Goal: Task Accomplishment & Management: Manage account settings

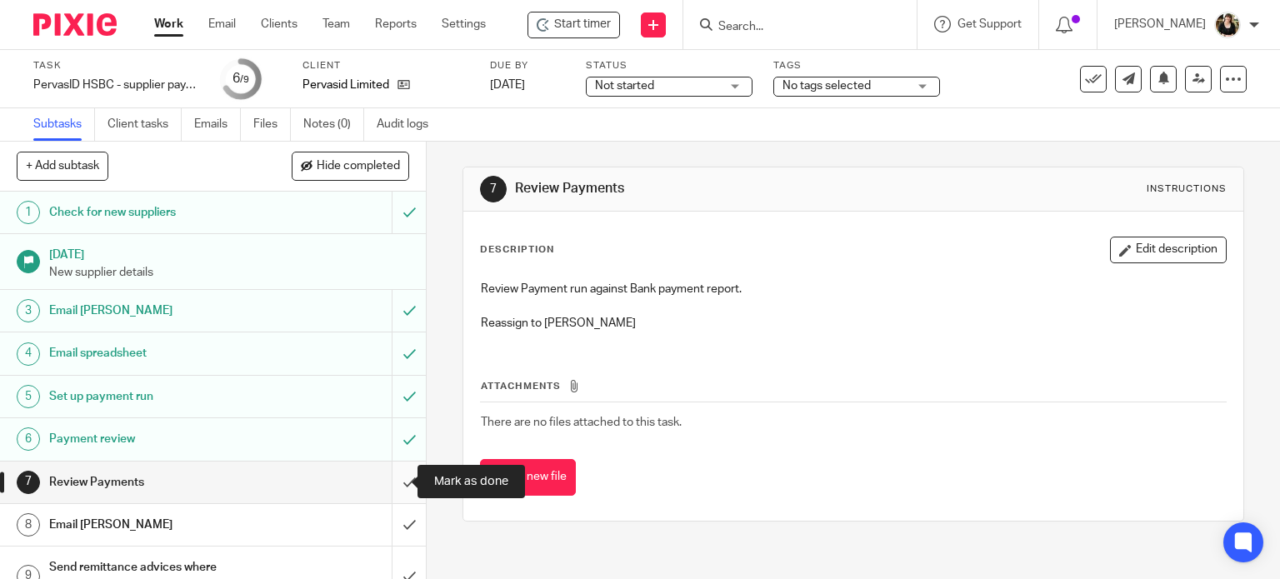
click at [394, 485] on input "submit" at bounding box center [213, 483] width 426 height 42
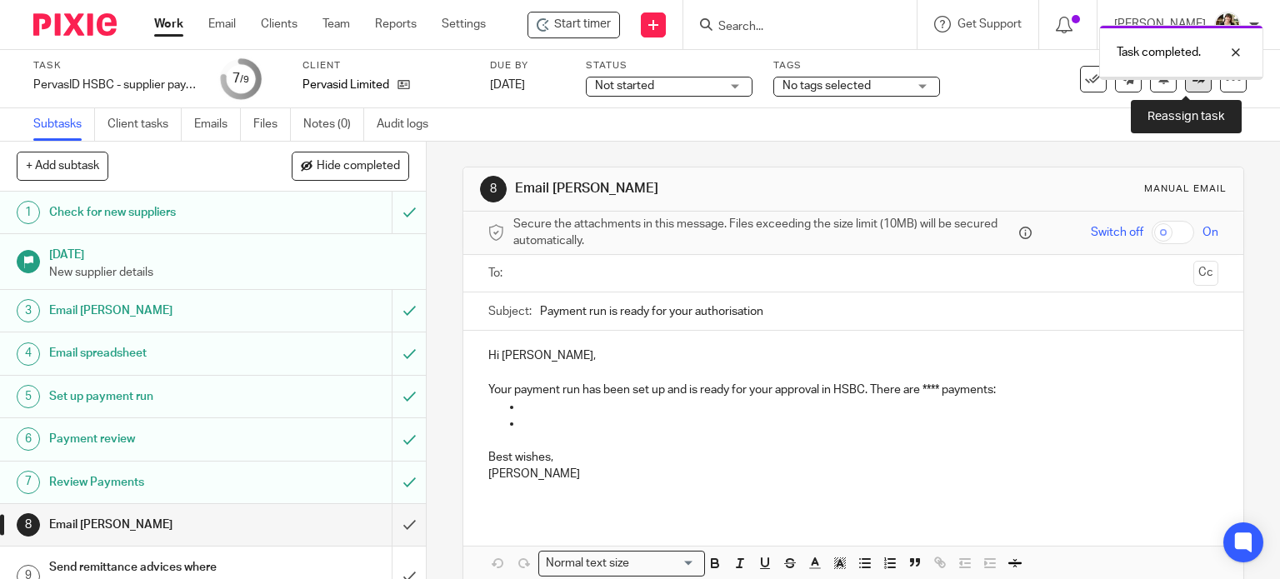
click at [1185, 83] on link at bounding box center [1198, 79] width 27 height 27
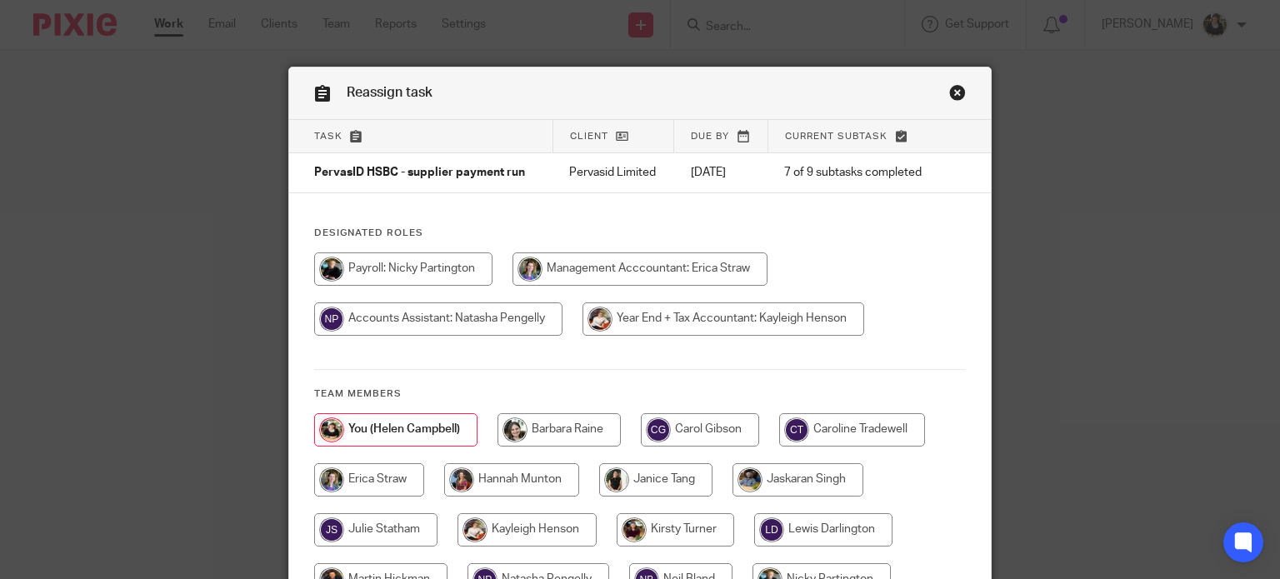
click at [439, 332] on input "radio" at bounding box center [438, 318] width 248 height 33
radio input "true"
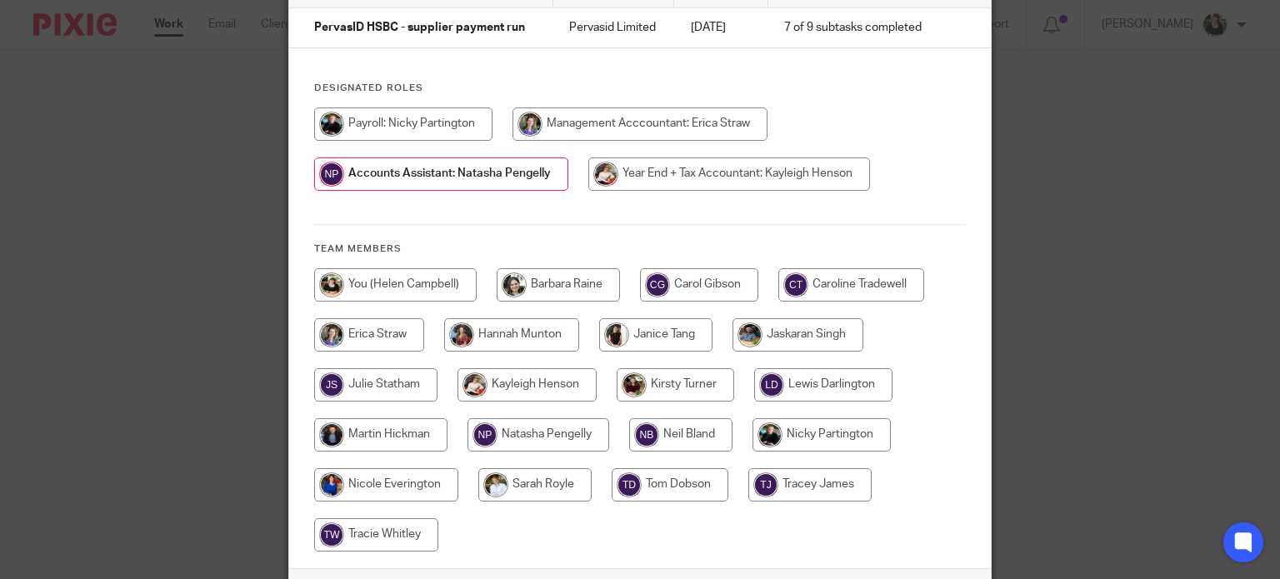
scroll to position [282, 0]
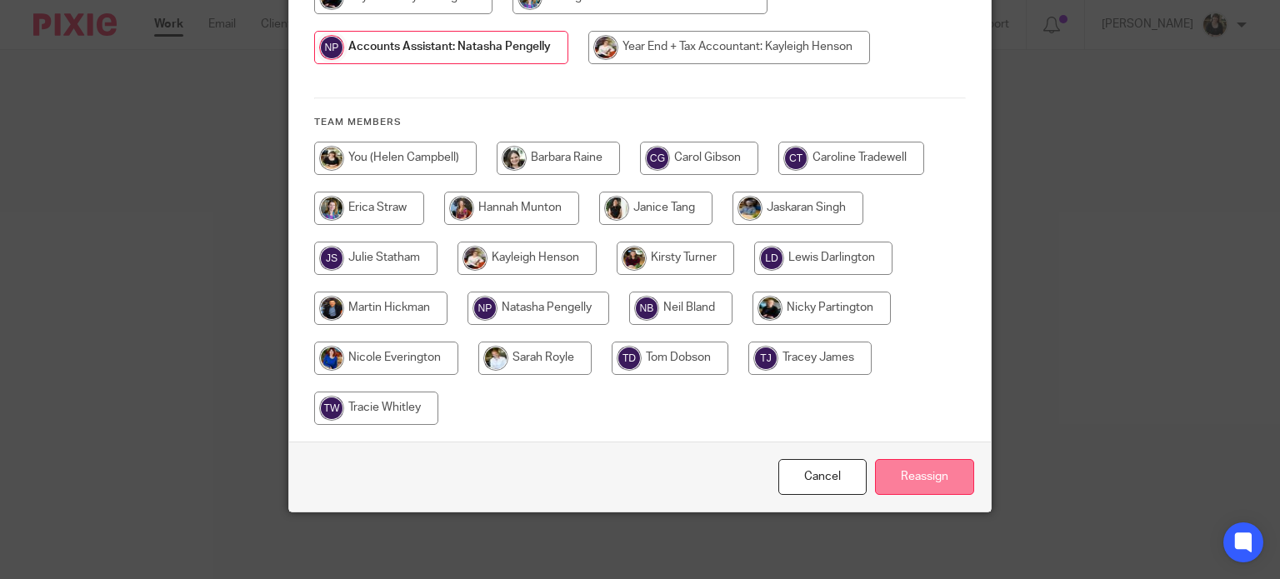
click at [897, 485] on input "Reassign" at bounding box center [924, 477] width 99 height 36
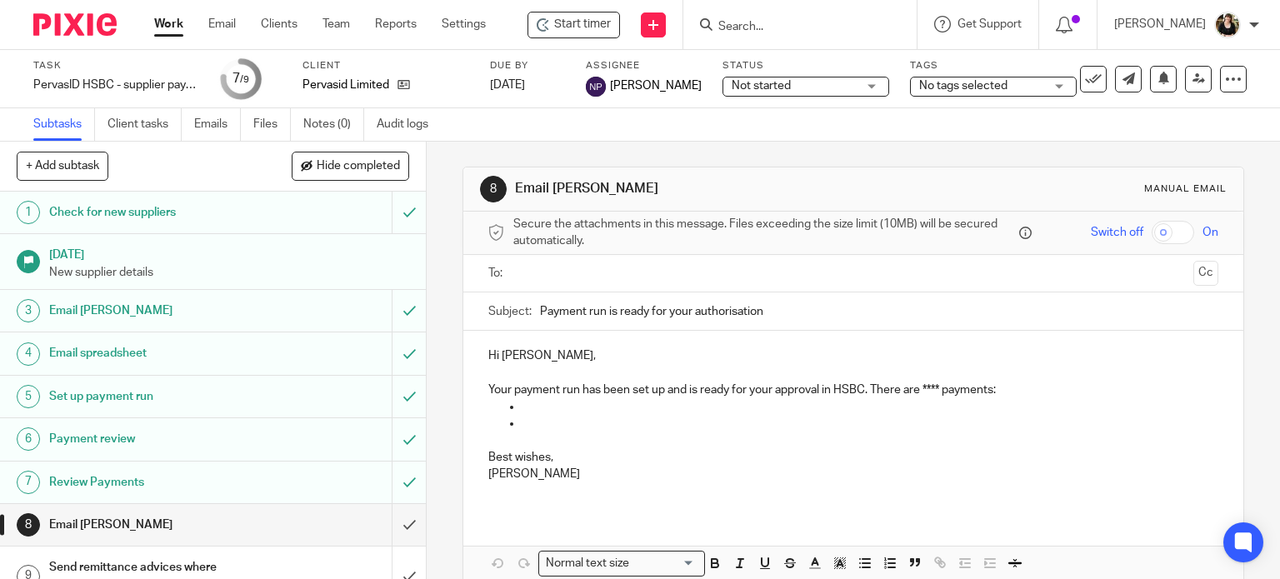
click at [763, 35] on div at bounding box center [799, 24] width 233 height 49
click at [765, 26] on input "Search" at bounding box center [791, 27] width 150 height 15
click at [790, 27] on input "Search" at bounding box center [791, 27] width 150 height 15
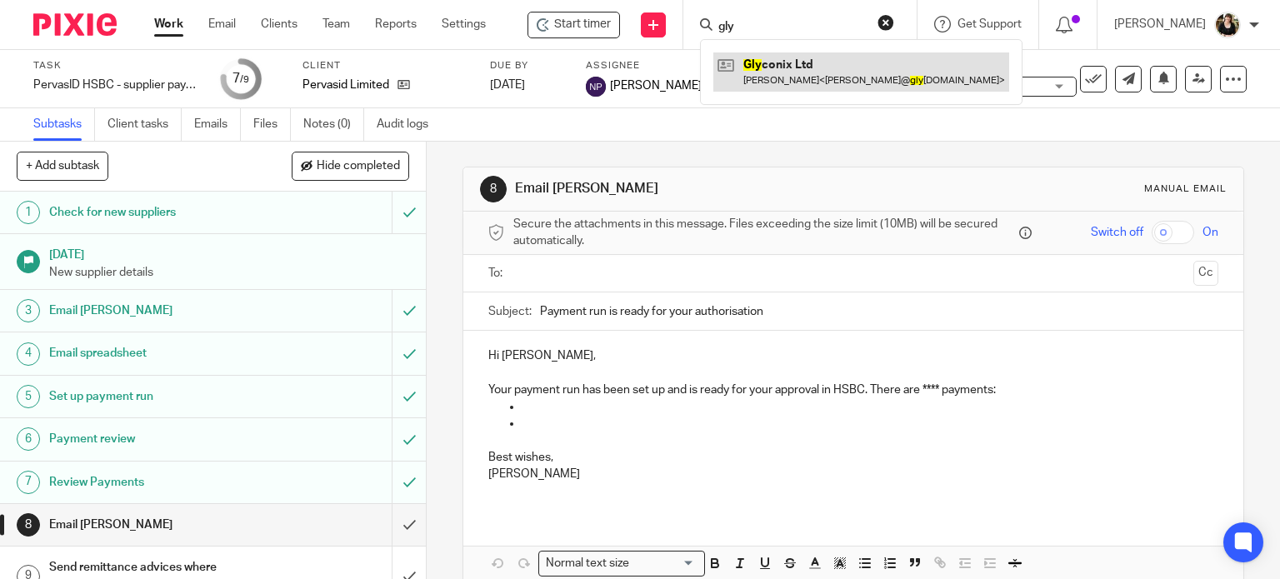
type input "gly"
click at [780, 71] on link at bounding box center [861, 71] width 296 height 38
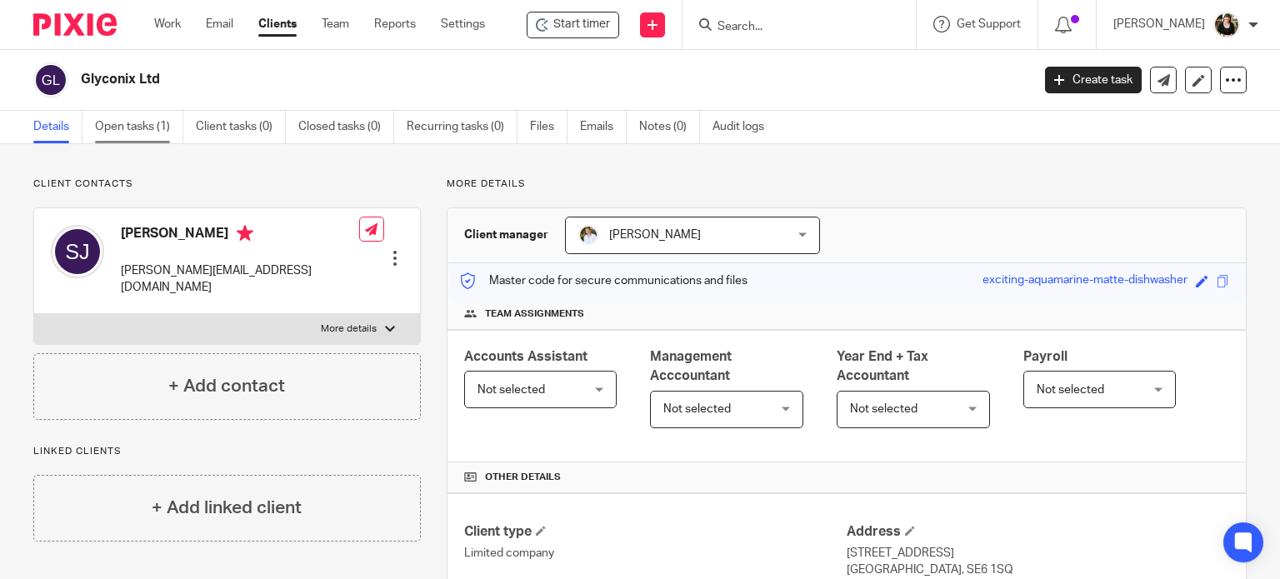
click at [122, 126] on link "Open tasks (1)" at bounding box center [139, 127] width 88 height 32
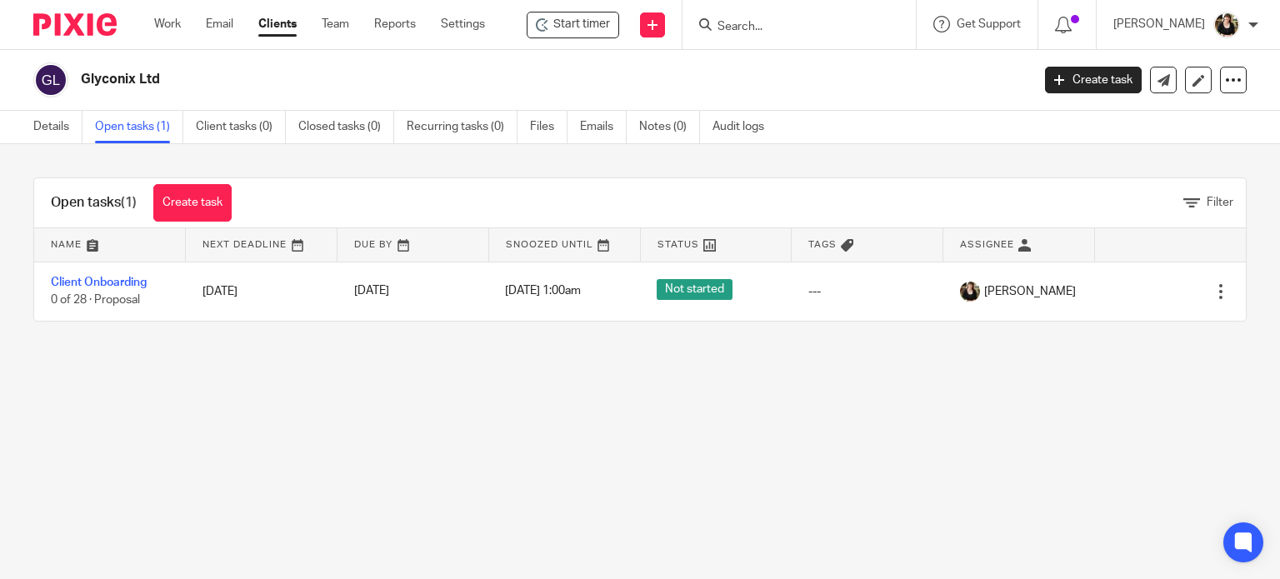
click at [583, 29] on span "Start timer" at bounding box center [581, 24] width 57 height 17
click at [584, 29] on span "Start timer" at bounding box center [581, 24] width 57 height 17
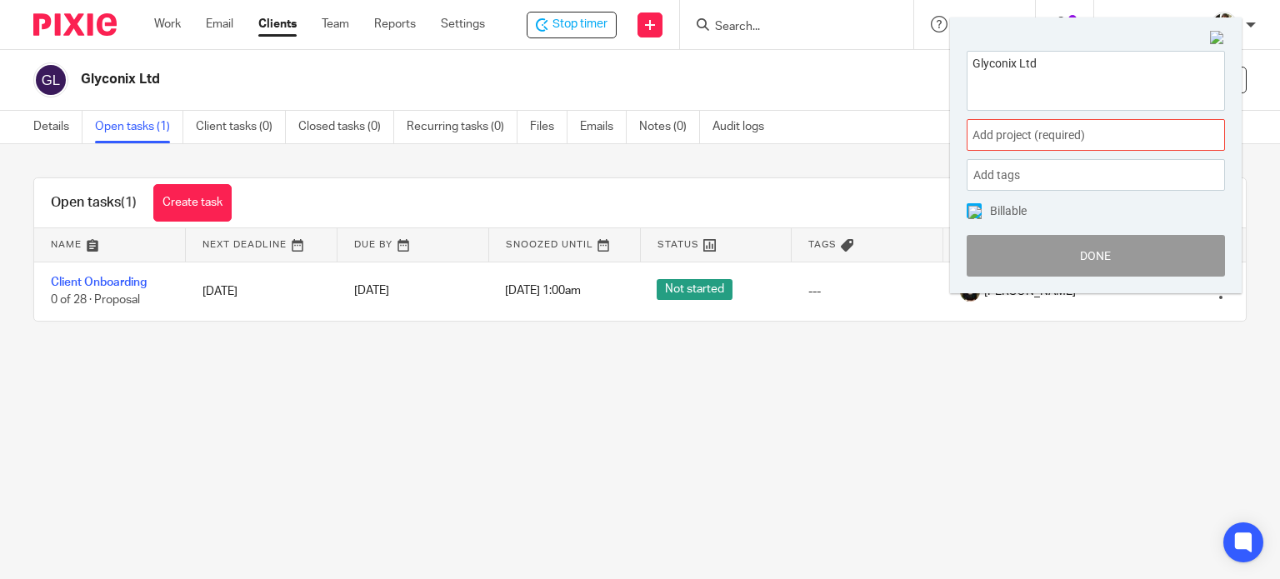
click at [1041, 136] on span "Add project (required) :" at bounding box center [1077, 135] width 210 height 17
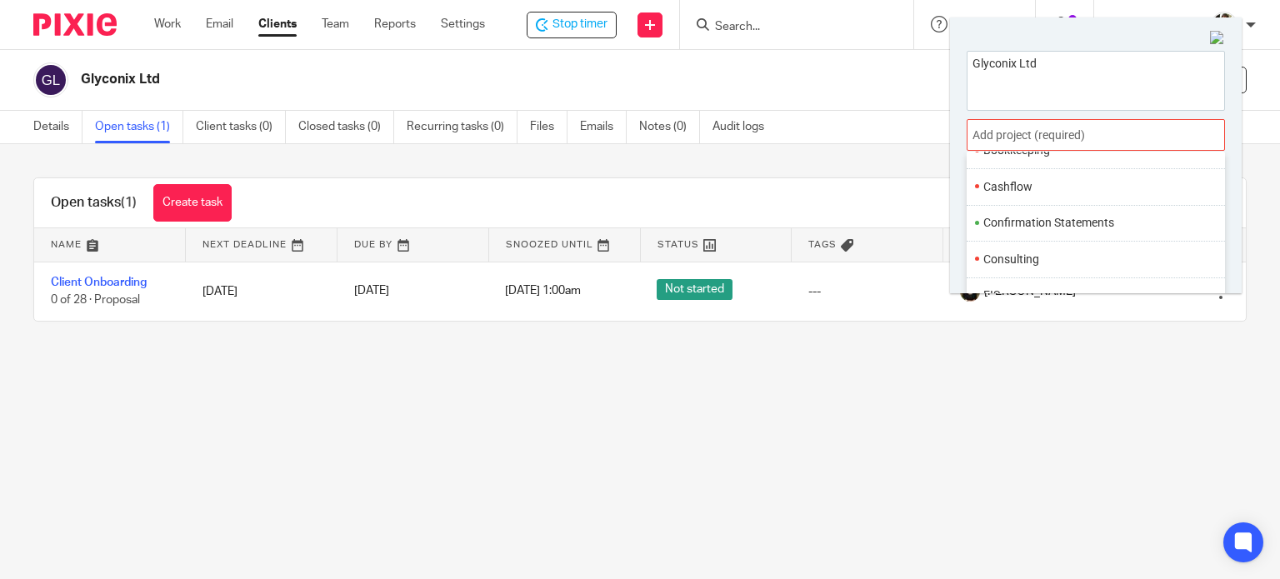
scroll to position [500, 0]
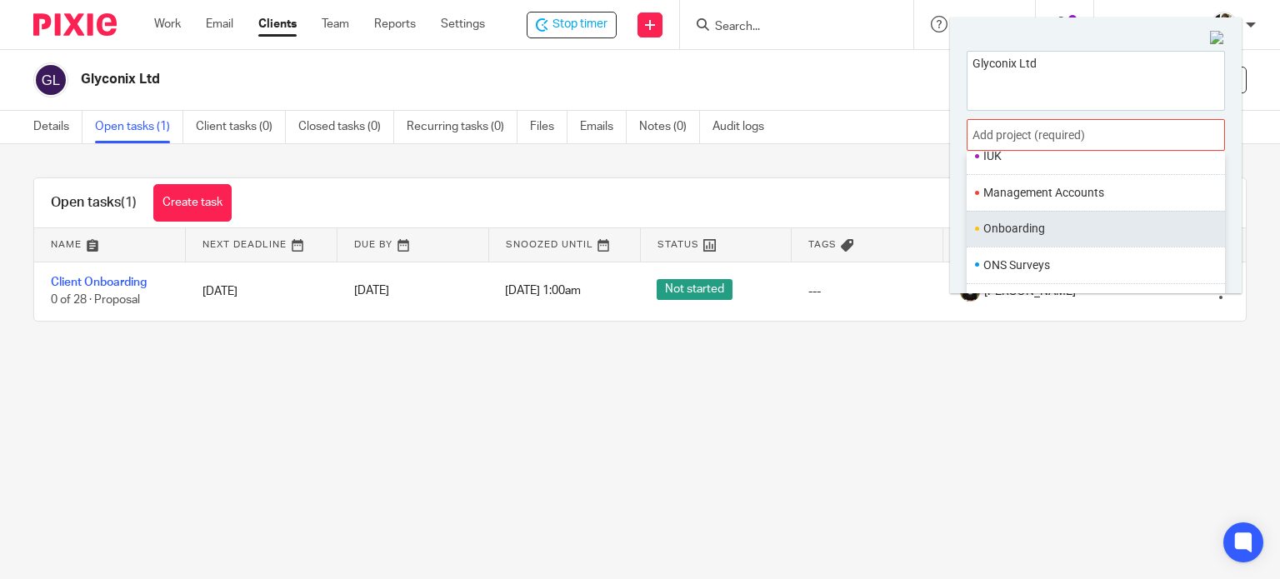
click at [1113, 222] on li "Onboarding" at bounding box center [1091, 228] width 217 height 17
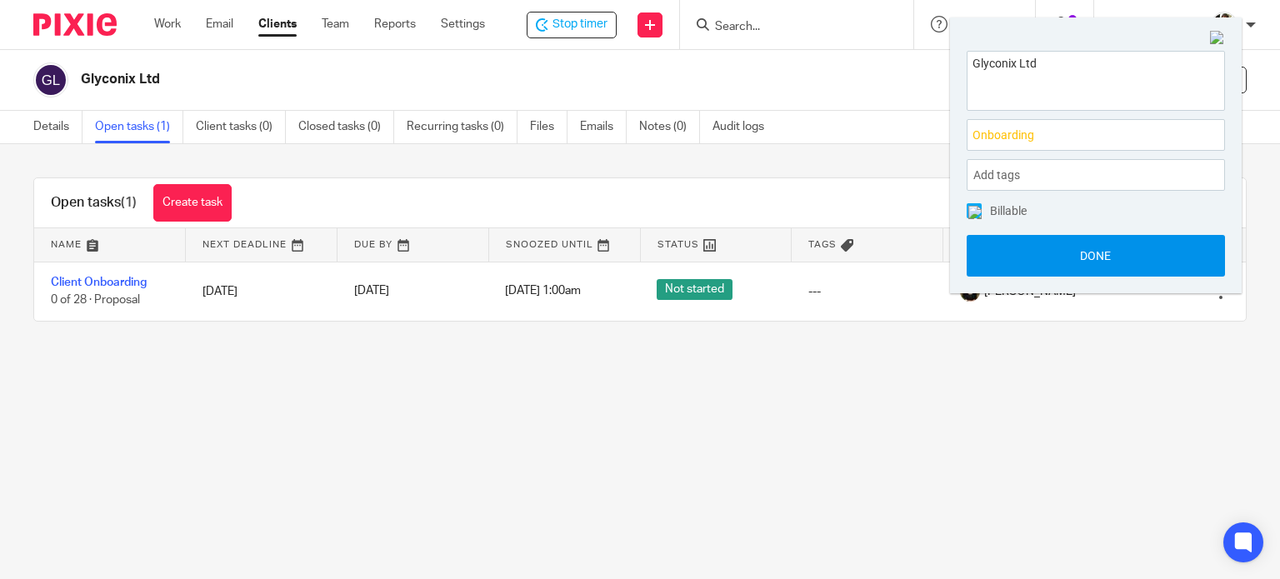
click at [1073, 256] on button "Done" at bounding box center [1095, 256] width 258 height 42
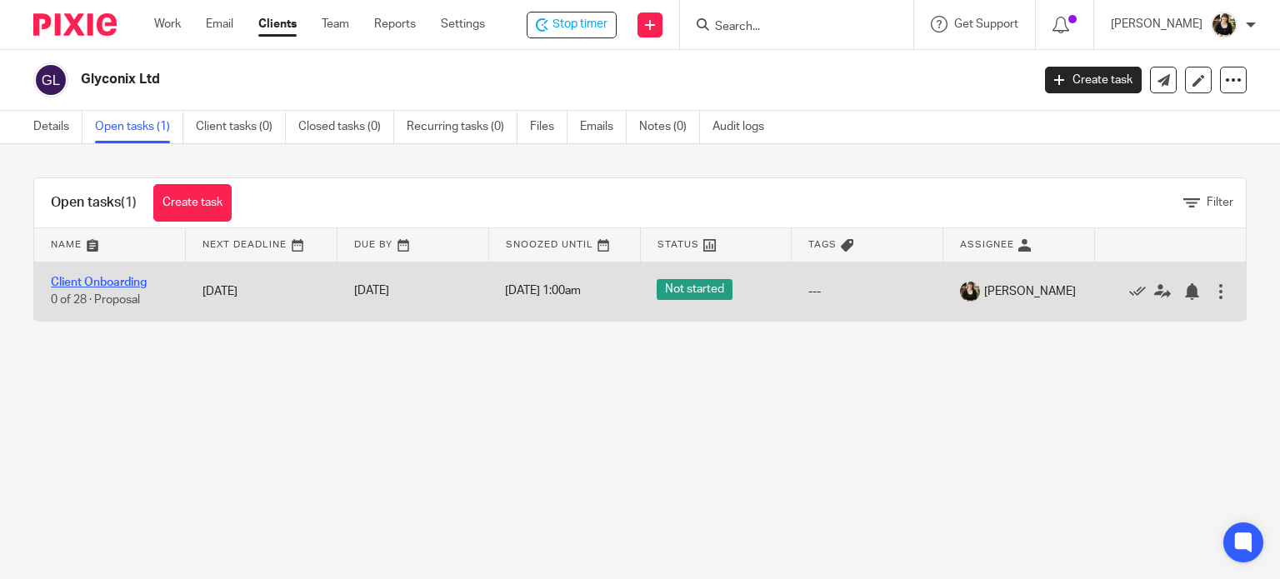
click at [68, 286] on link "Client Onboarding" at bounding box center [99, 283] width 96 height 12
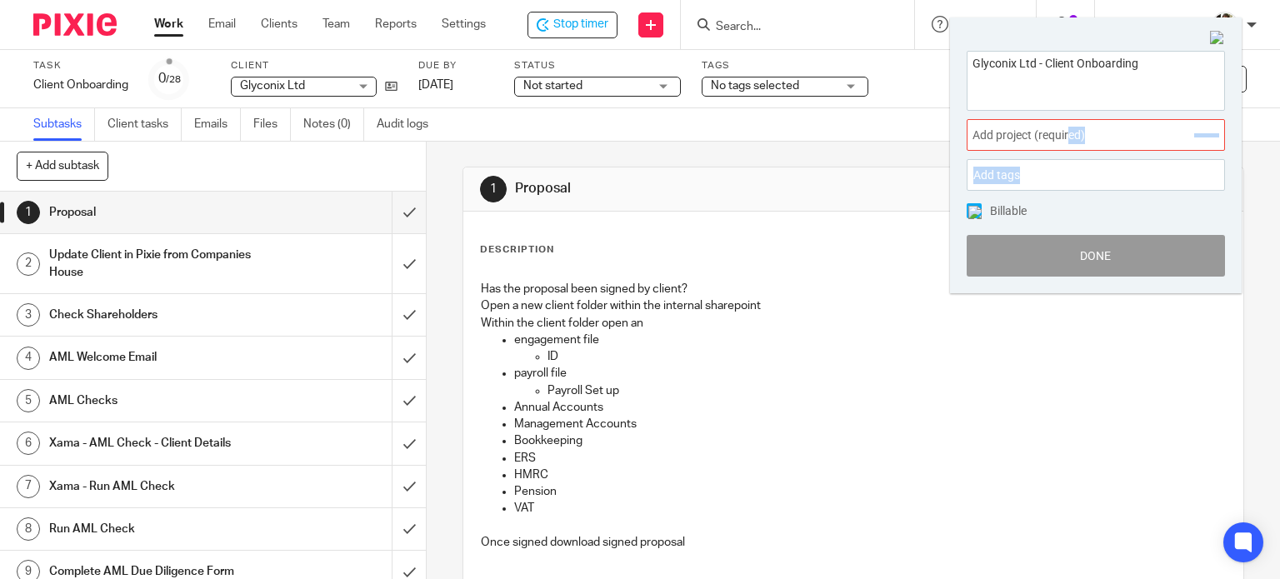
click at [1079, 152] on div "Glyconix Ltd - Client Onboarding Add project (required) : Add tags Leave Paymen…" at bounding box center [1096, 164] width 292 height 260
click at [1101, 146] on div "Add project (required) :" at bounding box center [1095, 135] width 258 height 32
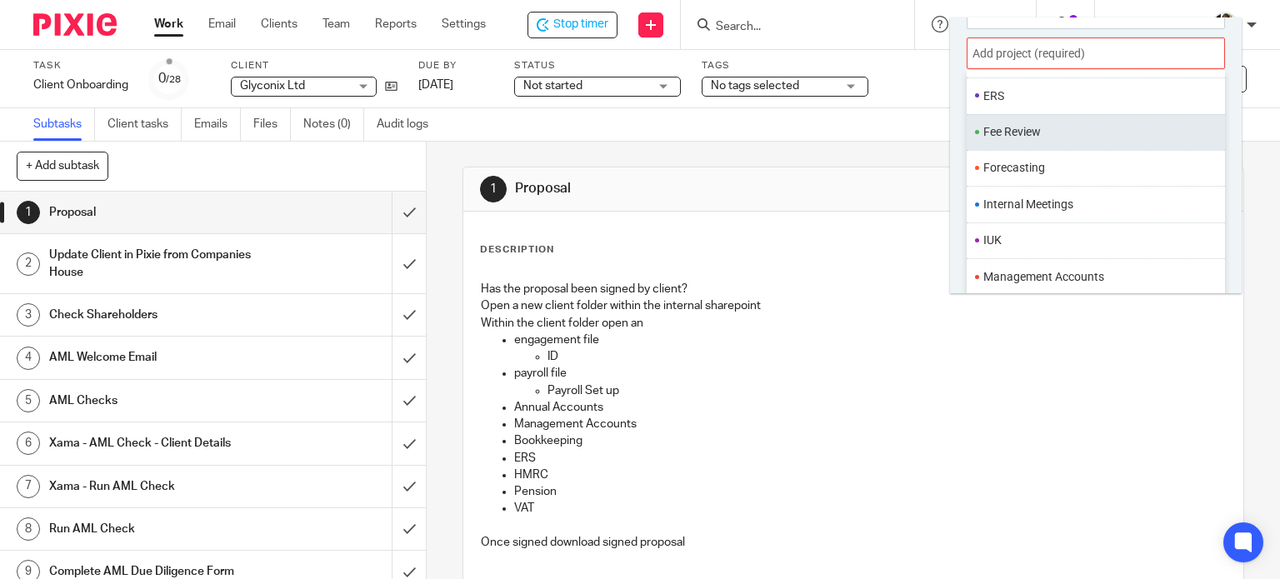
scroll to position [417, 0]
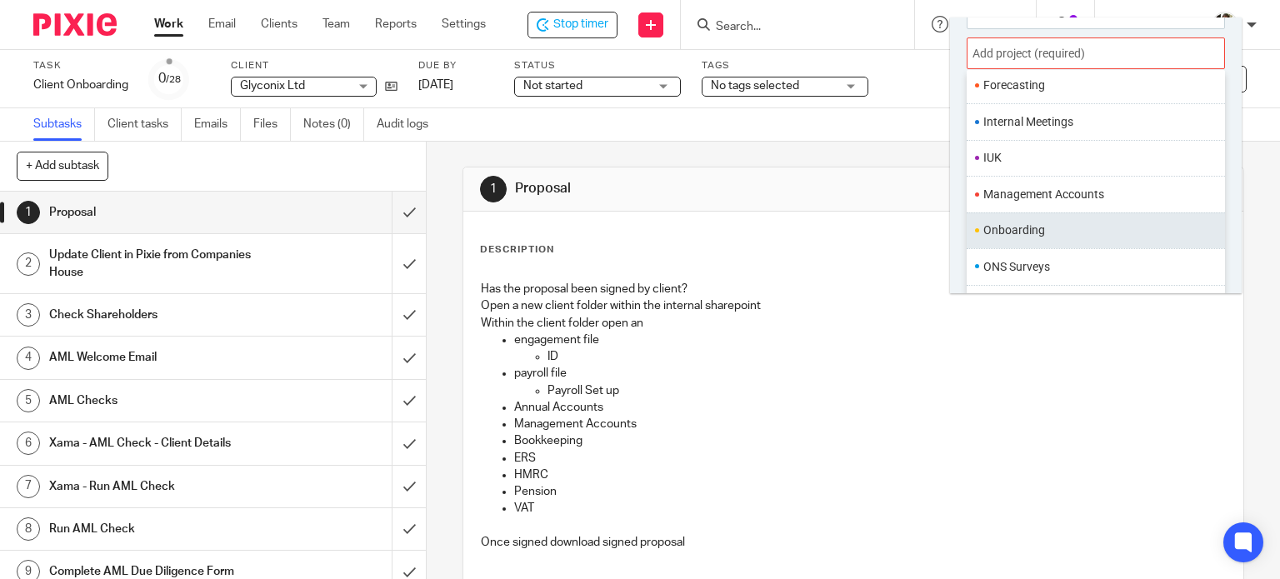
click at [1026, 225] on li "Onboarding" at bounding box center [1091, 230] width 217 height 17
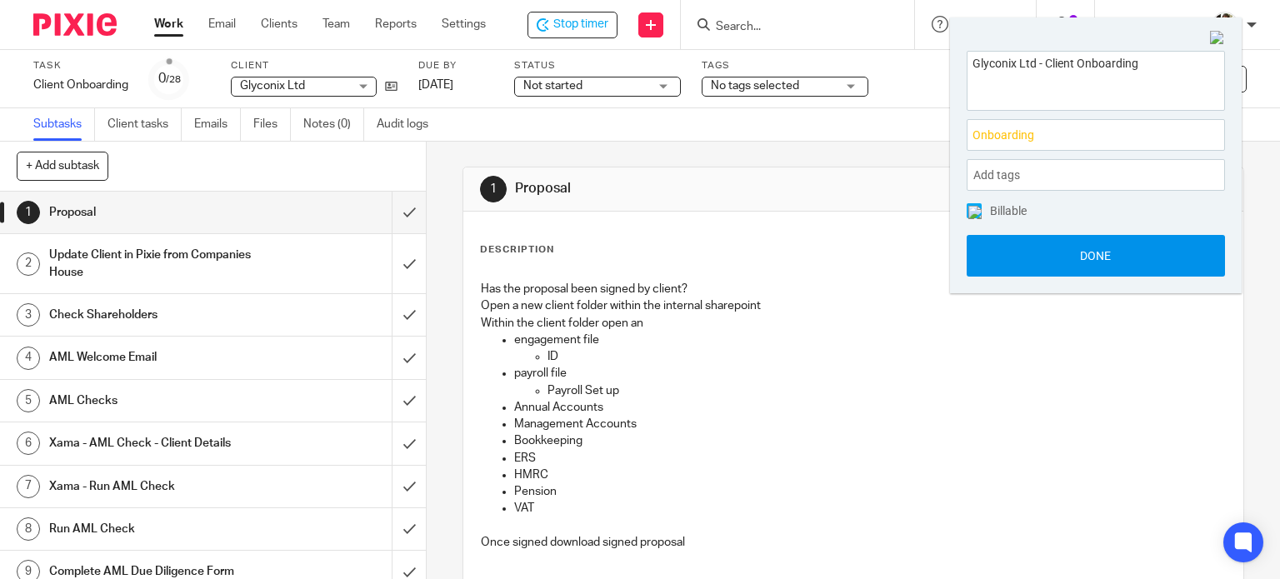
click at [1080, 252] on button "Done" at bounding box center [1095, 256] width 258 height 42
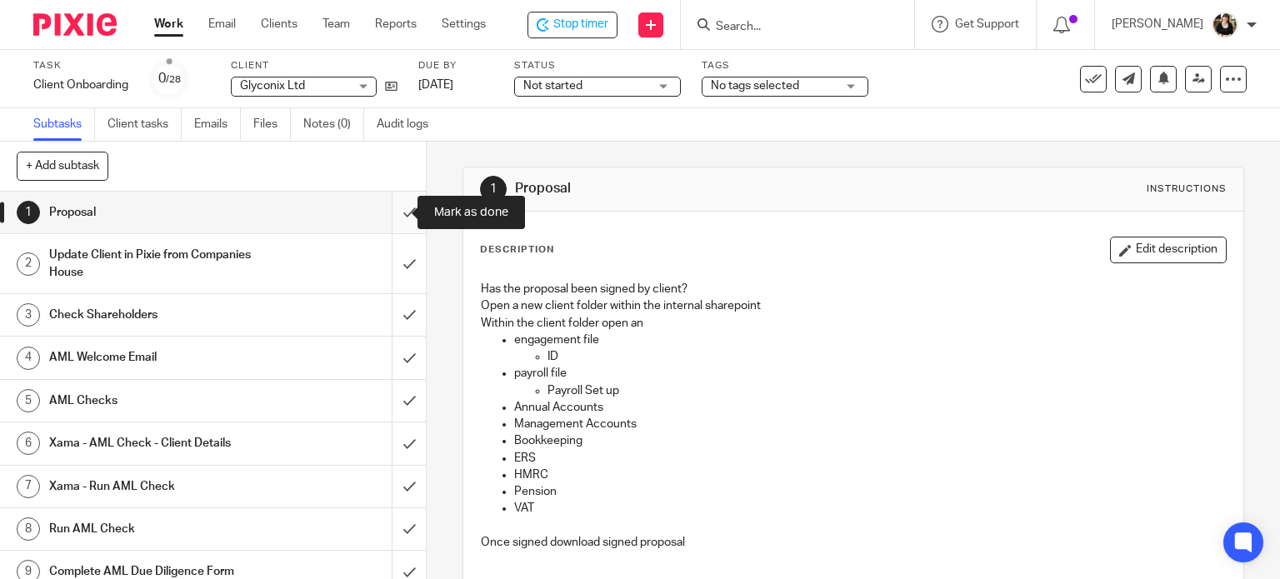
click at [390, 218] on input "submit" at bounding box center [213, 213] width 426 height 42
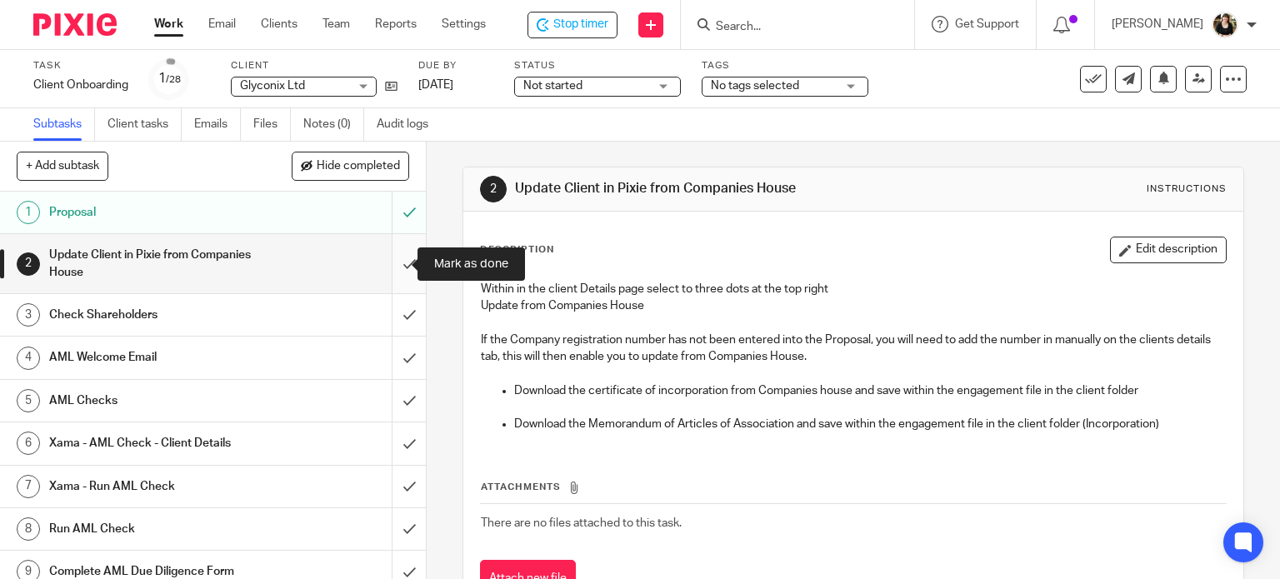
click at [390, 266] on input "submit" at bounding box center [213, 263] width 426 height 59
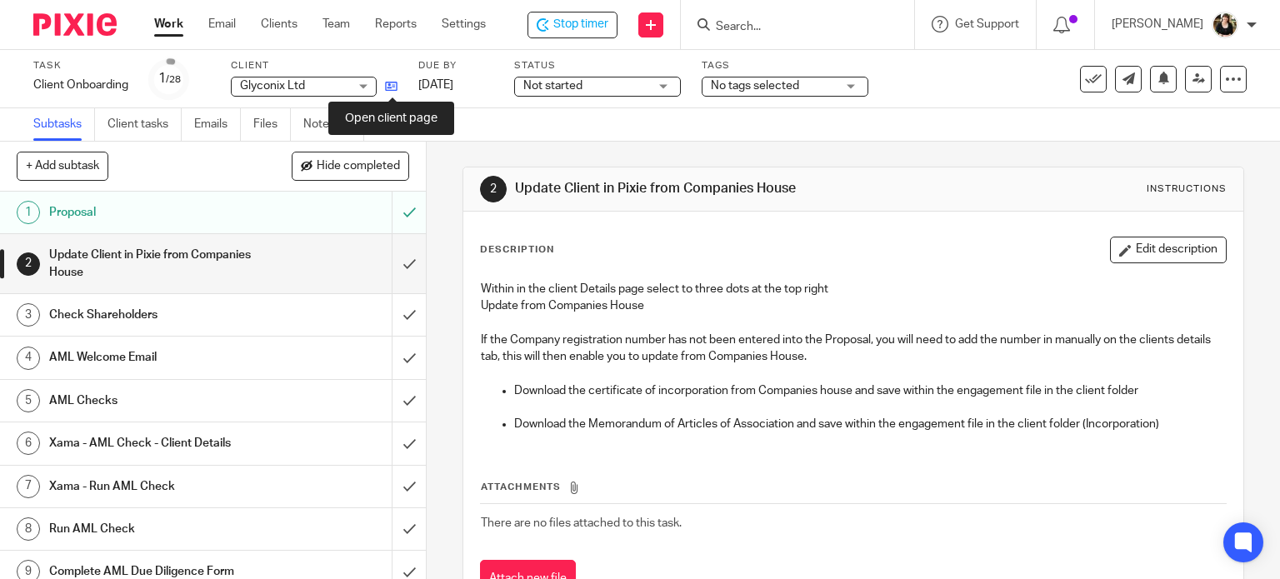
click at [389, 89] on icon at bounding box center [391, 86] width 12 height 12
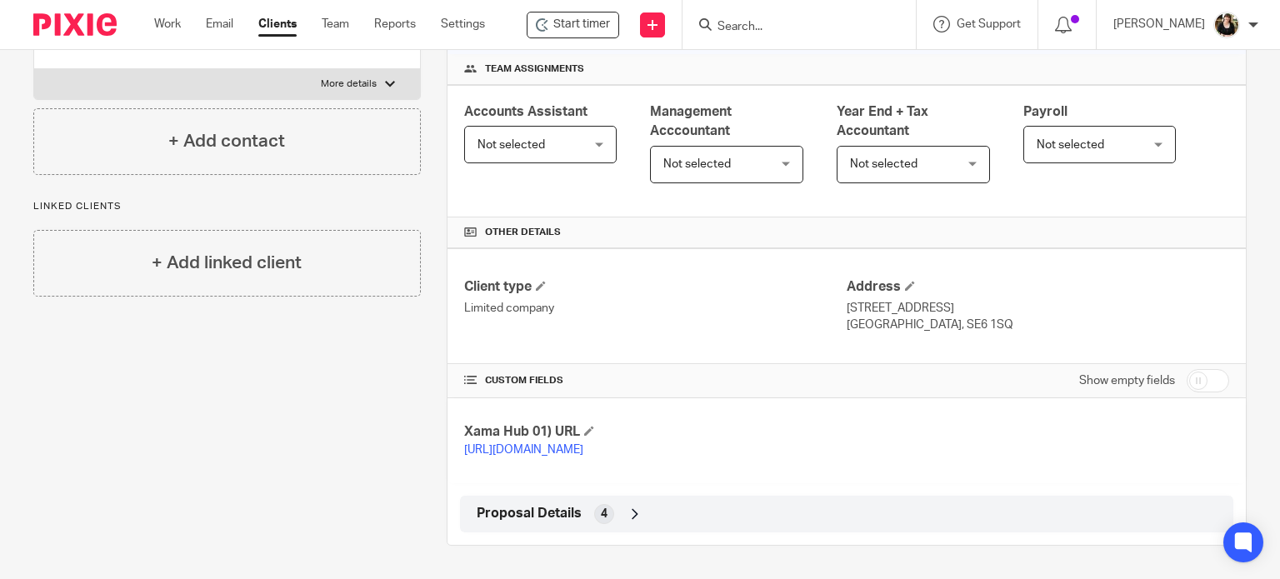
click at [1205, 369] on input "checkbox" at bounding box center [1207, 380] width 42 height 23
checkbox input "true"
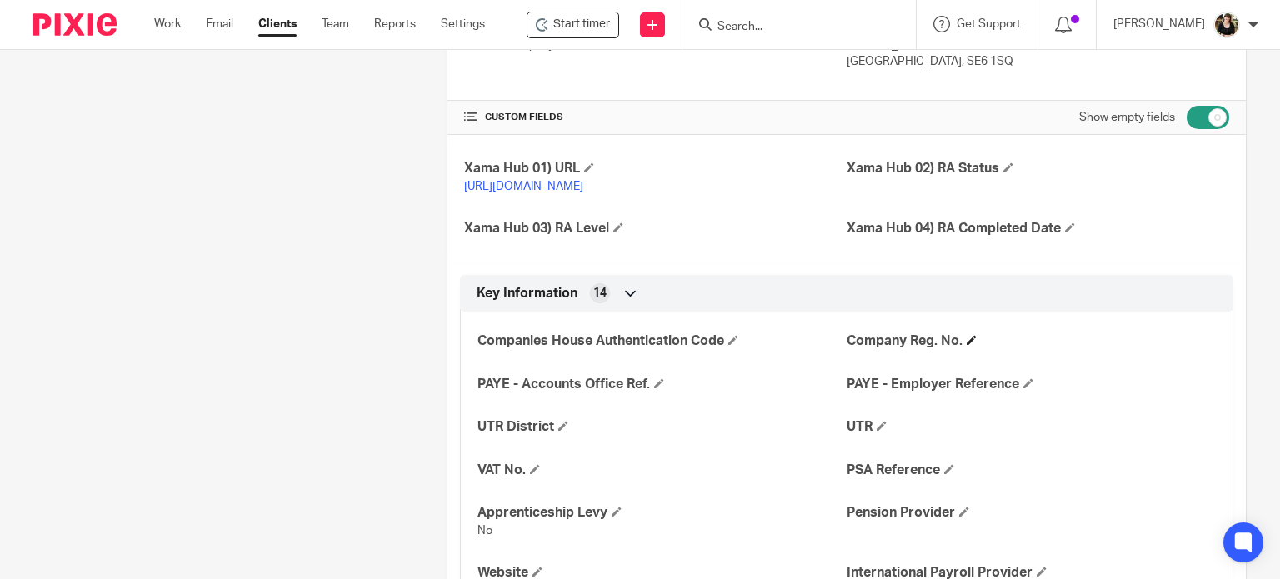
scroll to position [510, 0]
click at [966, 343] on span at bounding box center [971, 338] width 10 height 10
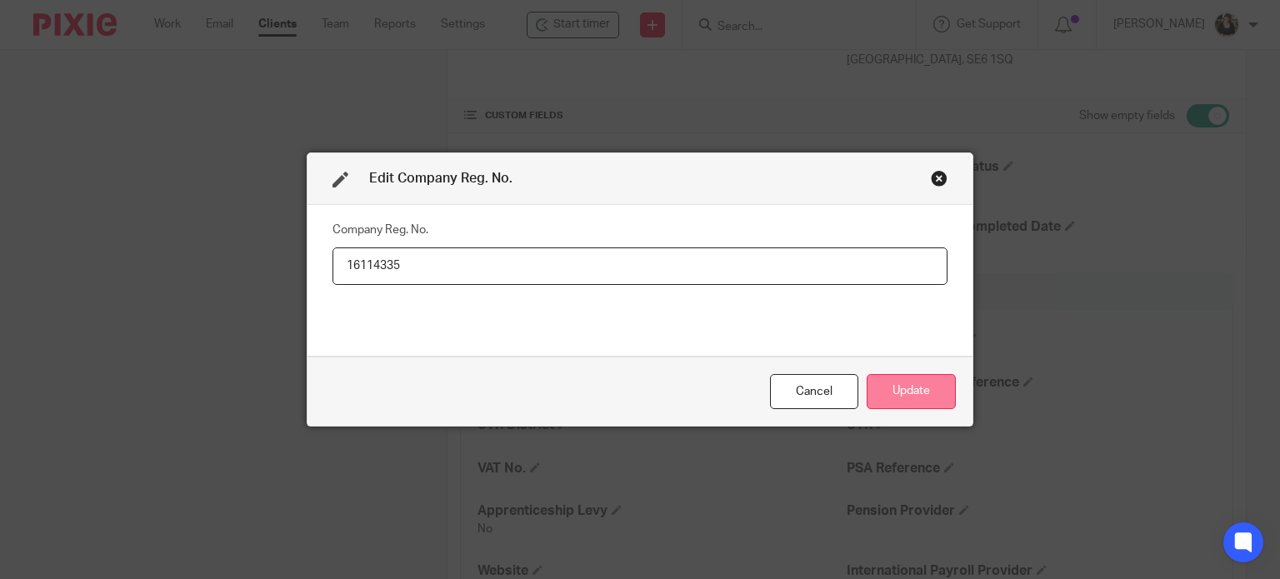
type input "16114335"
click at [946, 387] on button "Update" at bounding box center [910, 392] width 89 height 36
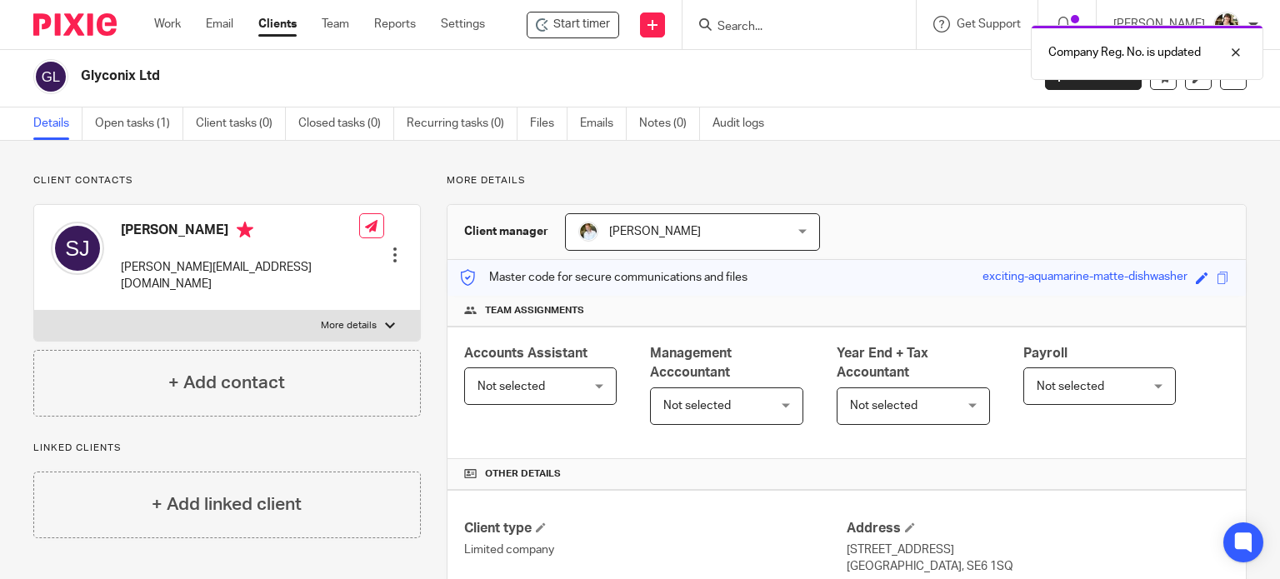
scroll to position [0, 0]
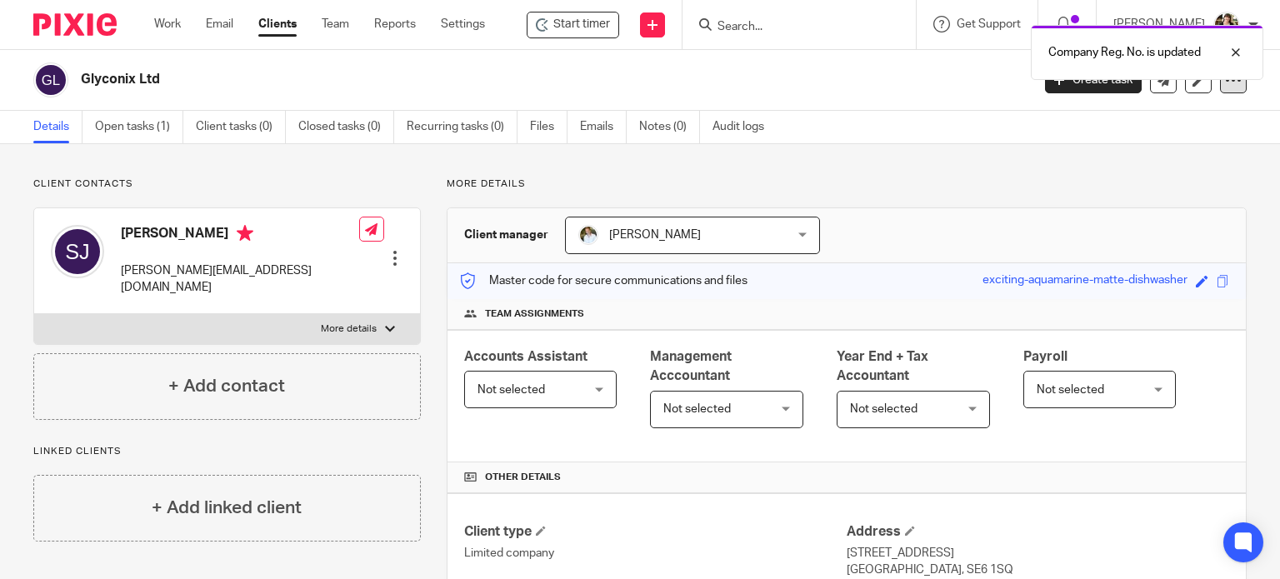
click at [1225, 86] on icon at bounding box center [1233, 80] width 17 height 17
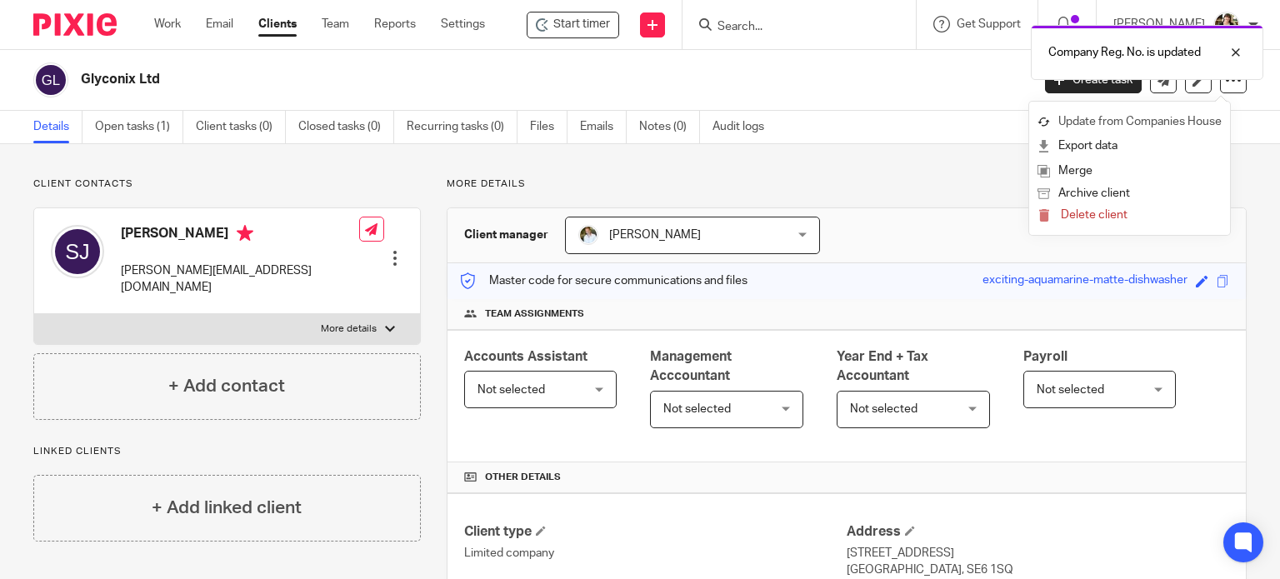
click at [1135, 117] on link "Update from Companies House" at bounding box center [1129, 122] width 184 height 24
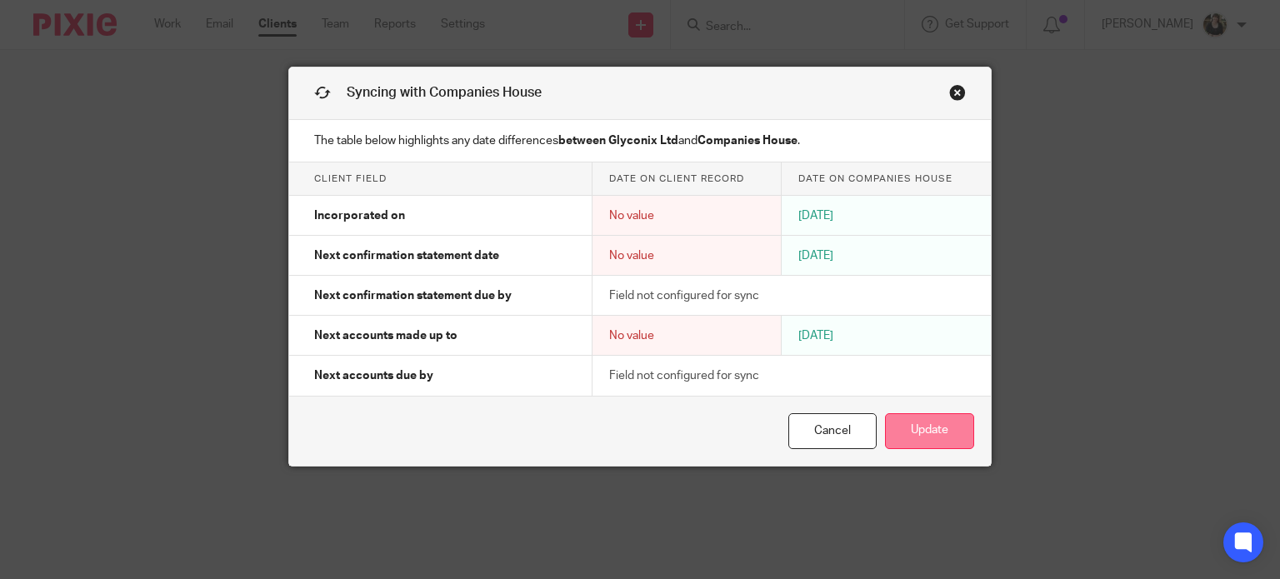
click at [933, 435] on button "Update" at bounding box center [929, 431] width 89 height 36
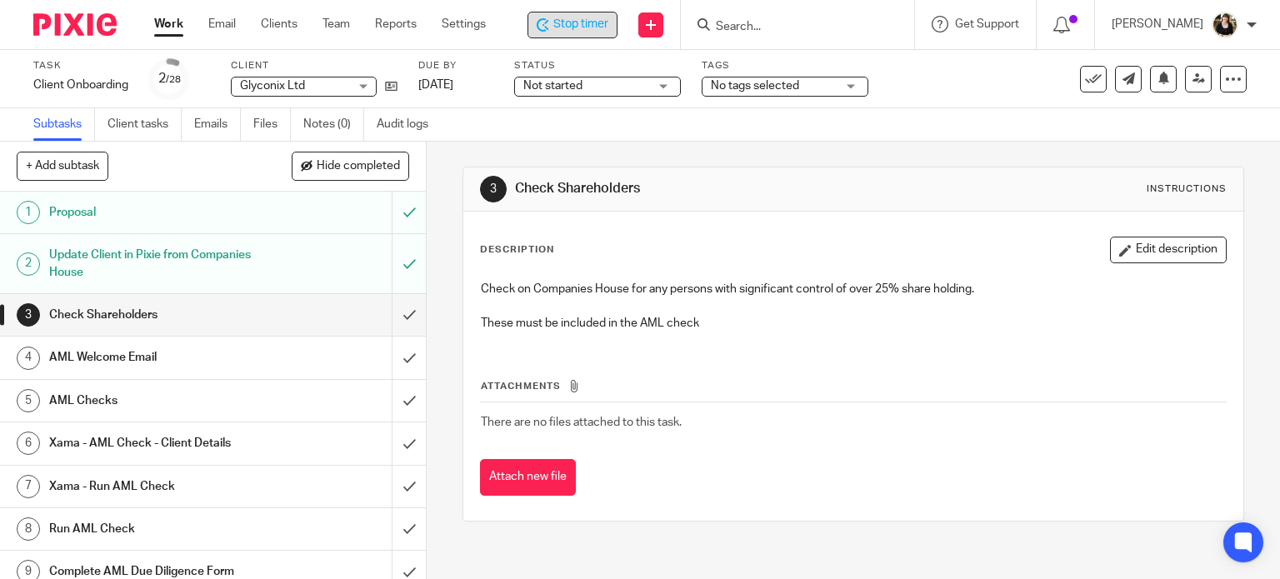
click at [584, 15] on div "Stop timer" at bounding box center [572, 25] width 90 height 27
